Goal: Communication & Community: Answer question/provide support

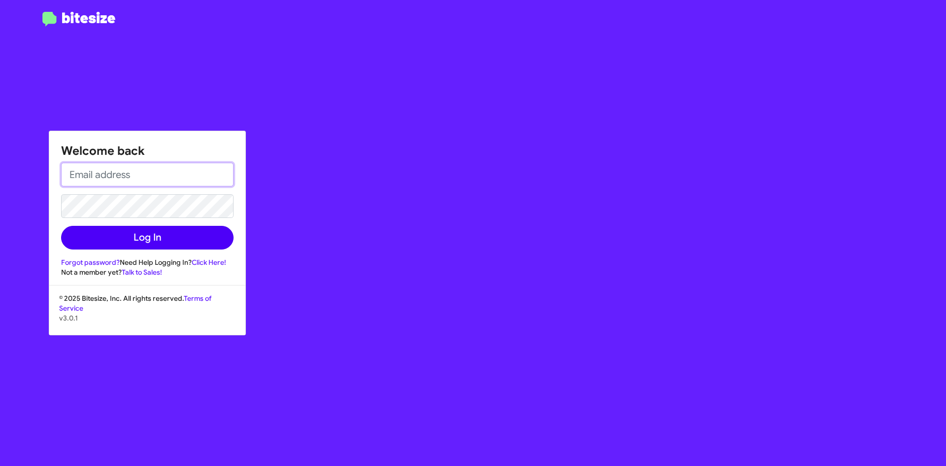
type input "[EMAIL_ADDRESS][DOMAIN_NAME]"
click at [147, 226] on button "Log In" at bounding box center [147, 238] width 172 height 24
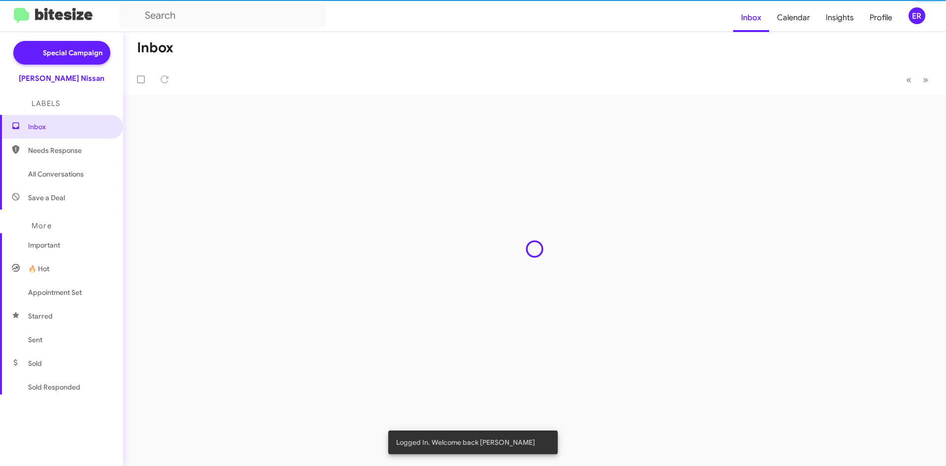
click at [89, 242] on div "Inbox Needs Response All Conversations Save a Deal More Important 🔥 Hot Appoint…" at bounding box center [61, 254] width 123 height 279
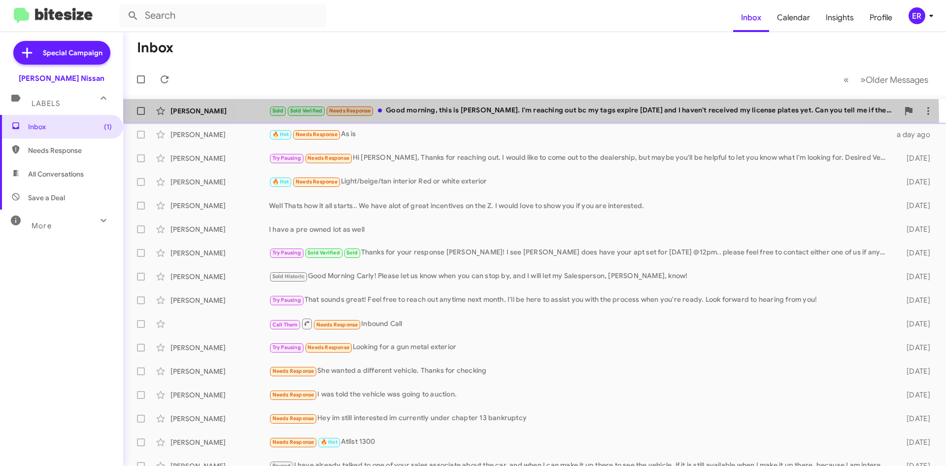
click at [525, 118] on div "[PERSON_NAME] Sold Sold Verified Needs Response Good morning, this is [PERSON_N…" at bounding box center [534, 111] width 807 height 20
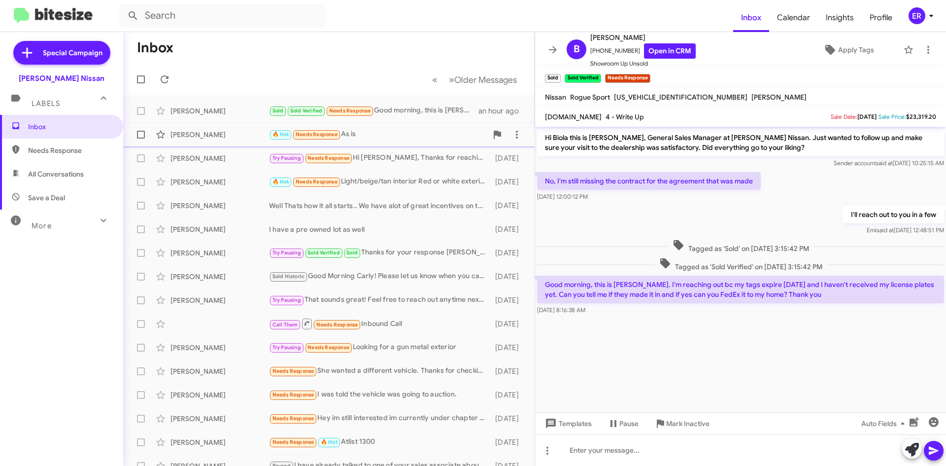
click at [215, 133] on div "[PERSON_NAME]" at bounding box center [219, 135] width 99 height 10
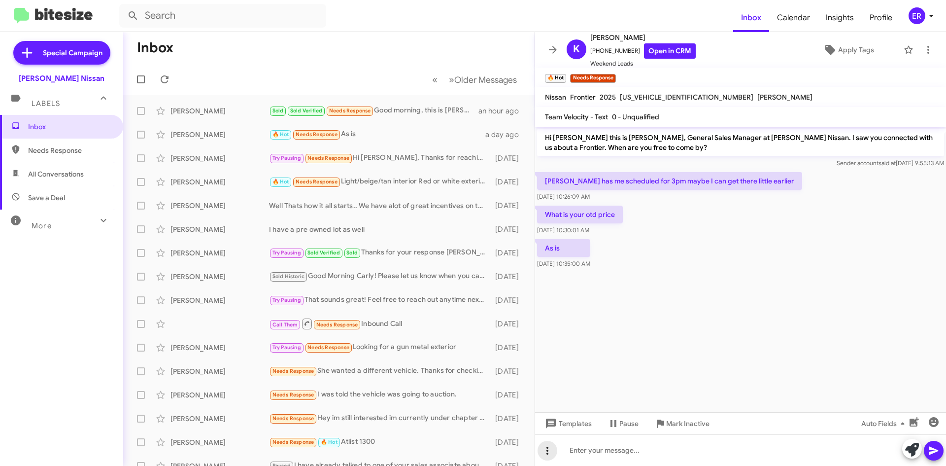
click at [551, 453] on icon at bounding box center [547, 450] width 12 height 12
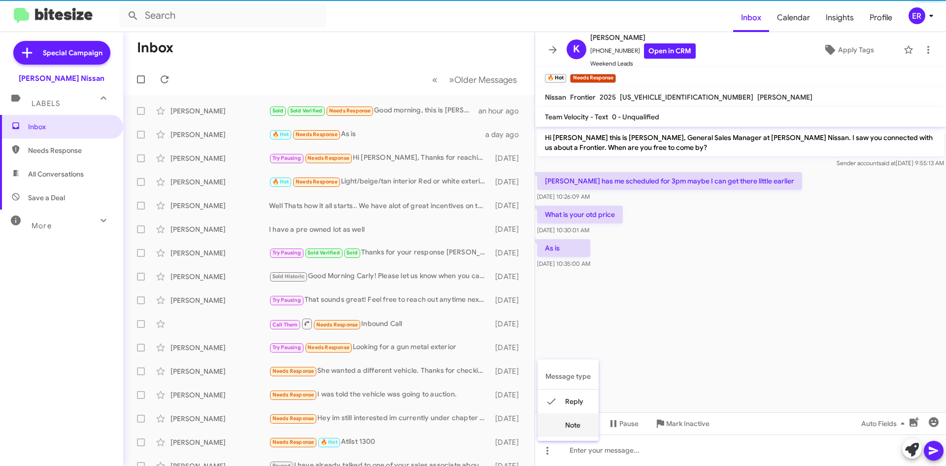
click at [580, 426] on button "note" at bounding box center [568, 425] width 61 height 24
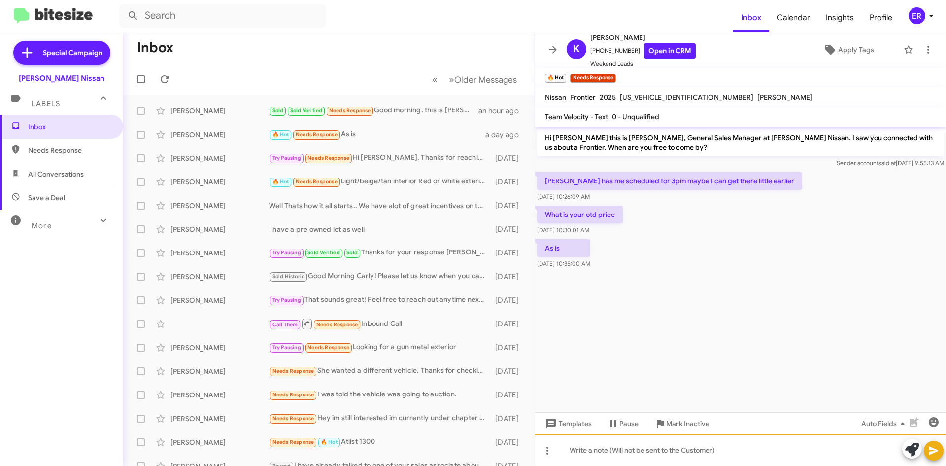
click at [582, 441] on div at bounding box center [740, 450] width 411 height 32
